Goal: Check status

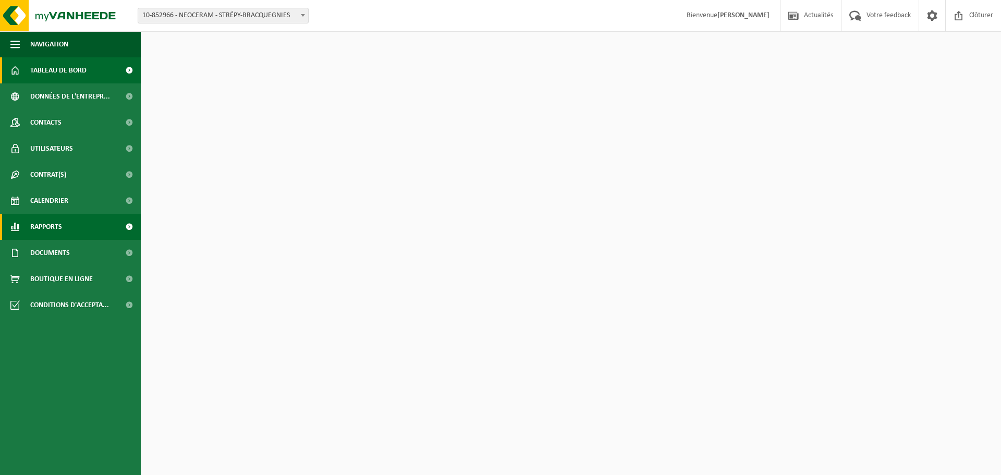
click at [41, 217] on span "Rapports" at bounding box center [46, 227] width 32 height 26
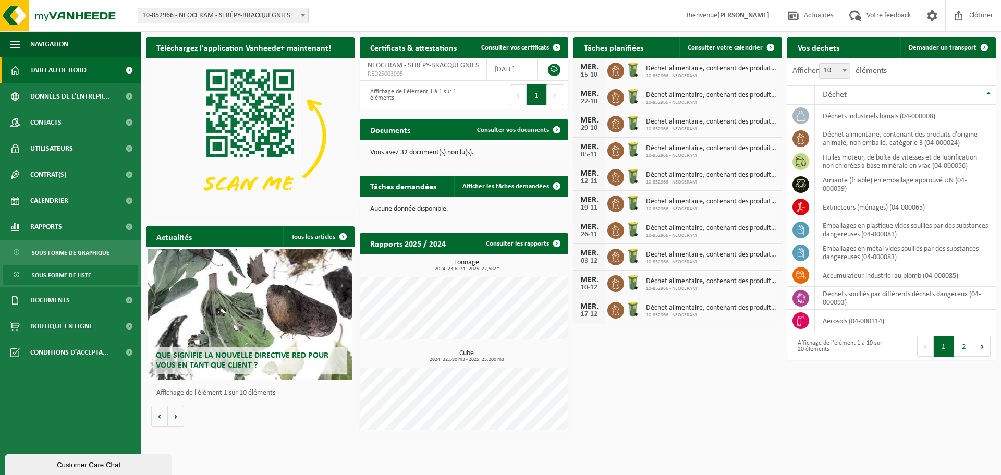
click at [64, 274] on span "Sous forme de liste" at bounding box center [61, 275] width 59 height 20
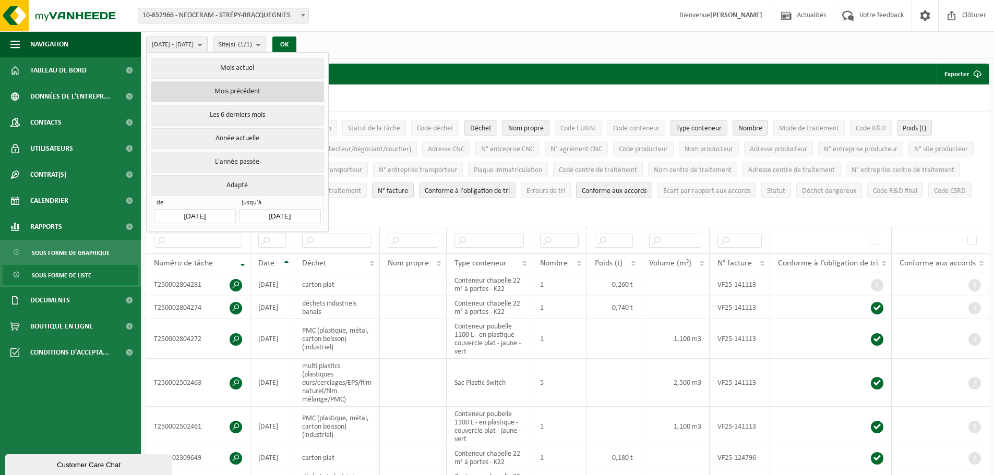
click at [225, 87] on button "Mois précédent" at bounding box center [237, 91] width 173 height 21
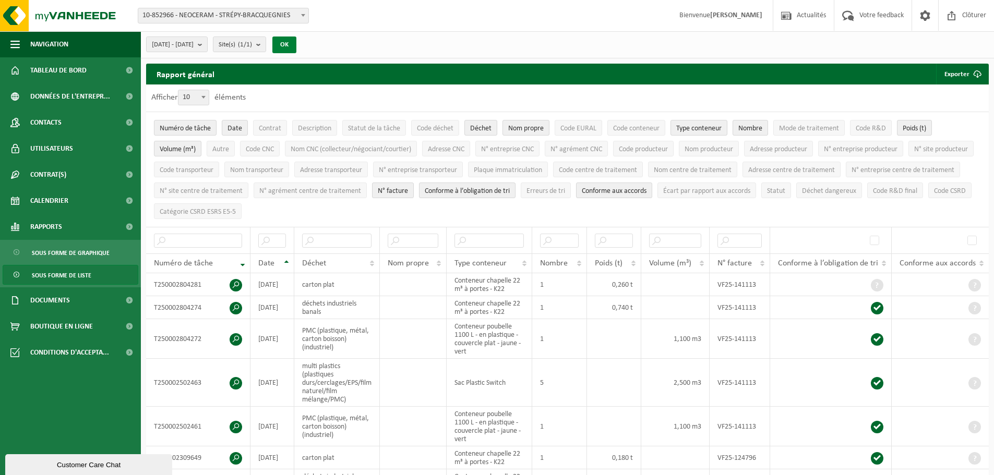
click at [296, 41] on button "OK" at bounding box center [284, 45] width 24 height 17
